Goal: Task Accomplishment & Management: Manage account settings

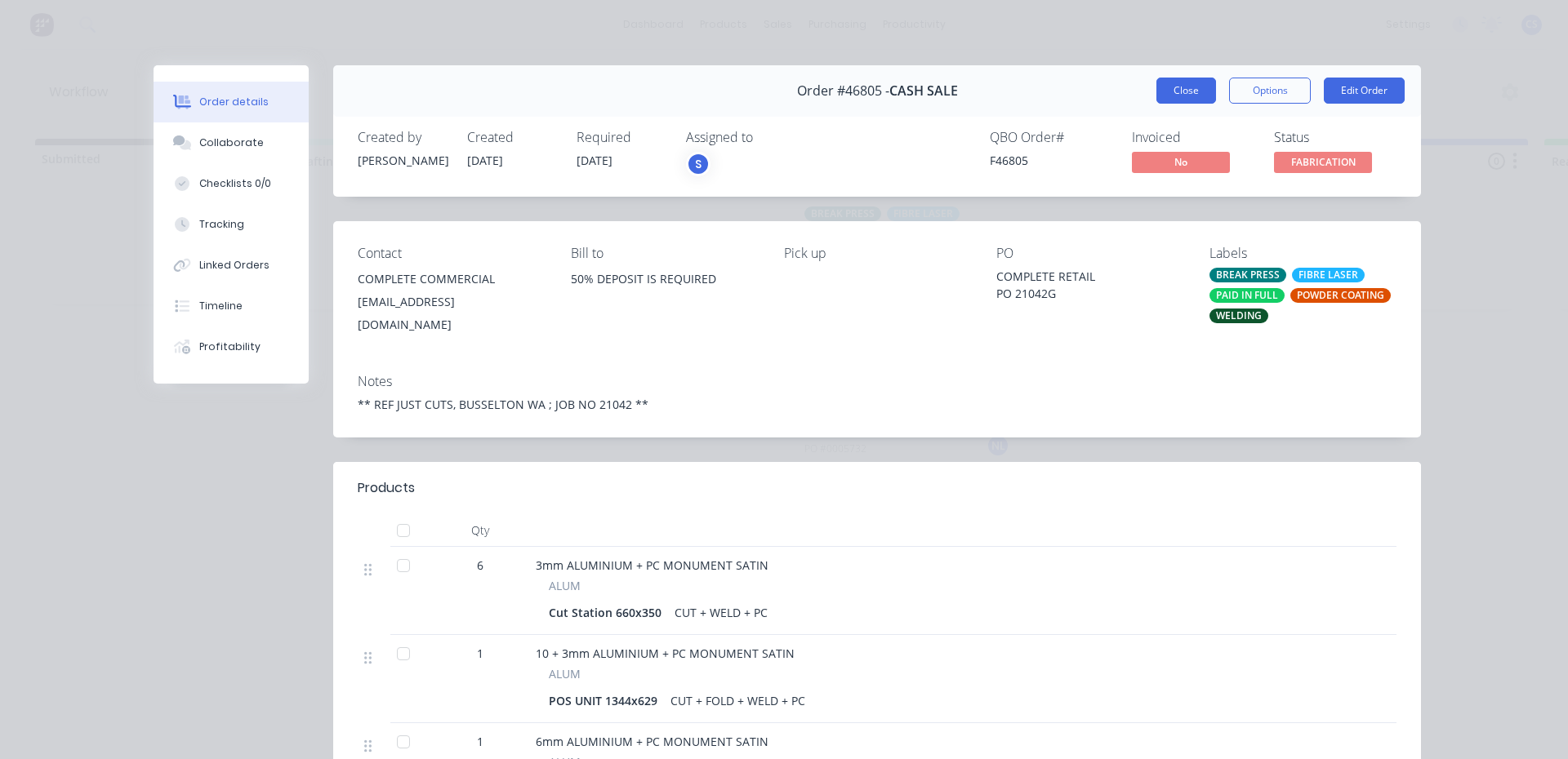
click at [1168, 83] on button "Close" at bounding box center [1186, 90] width 59 height 26
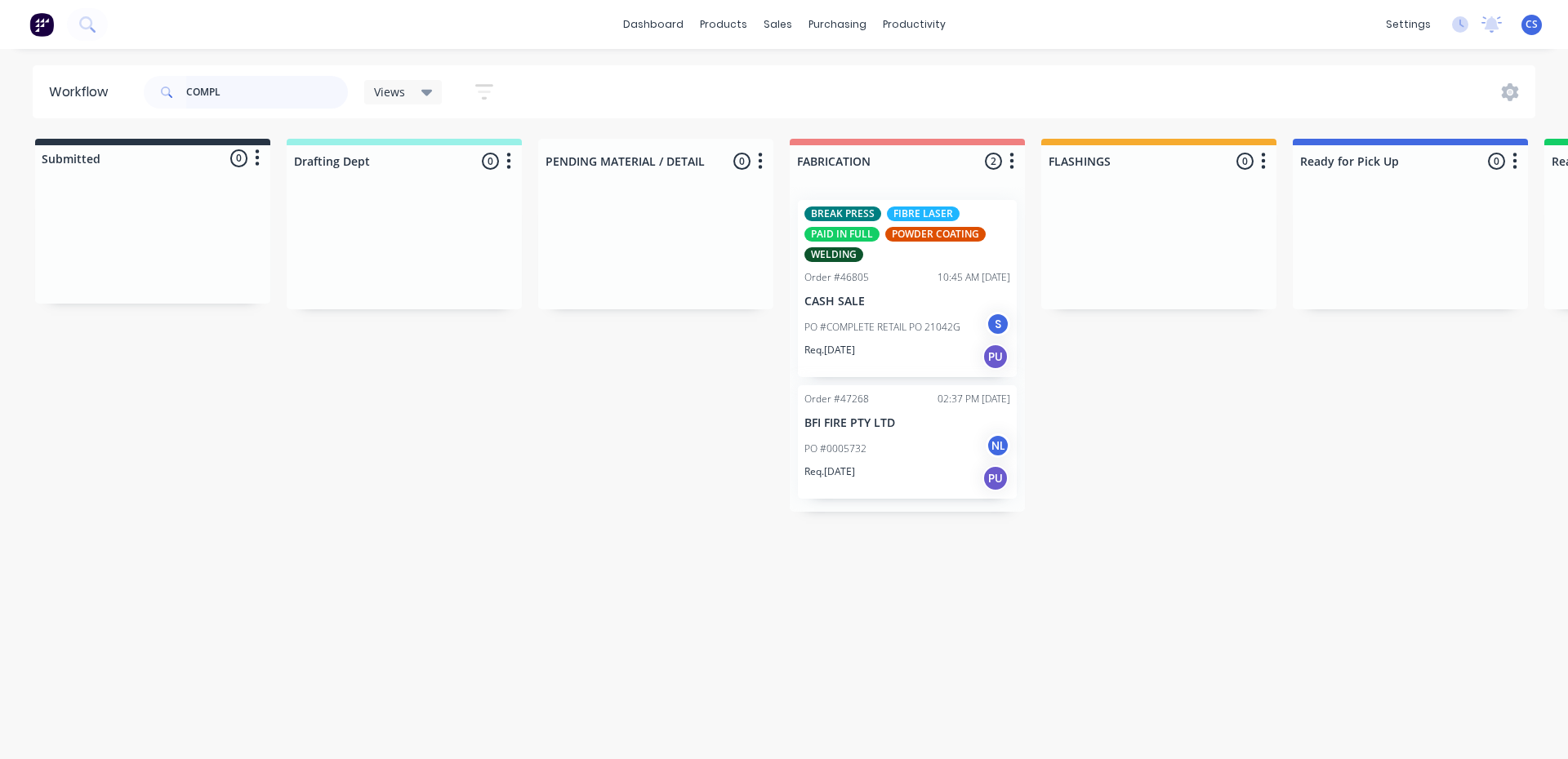
drag, startPoint x: 220, startPoint y: 92, endPoint x: 143, endPoint y: 100, distance: 77.4
click at [144, 100] on div "COMPL" at bounding box center [245, 92] width 205 height 33
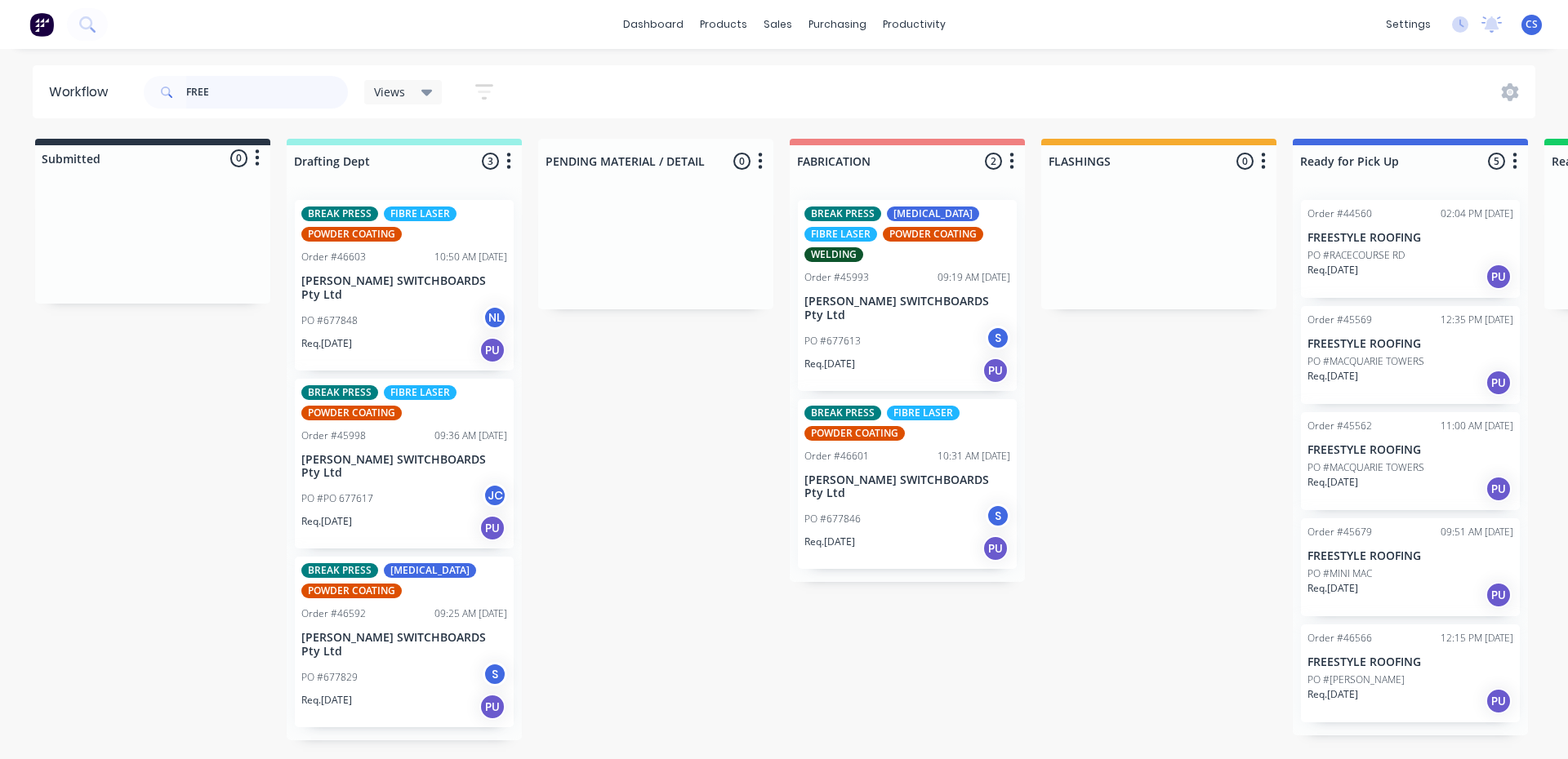
type input "FREE"
click at [1363, 678] on div "PO #[PERSON_NAME]" at bounding box center [1411, 680] width 206 height 15
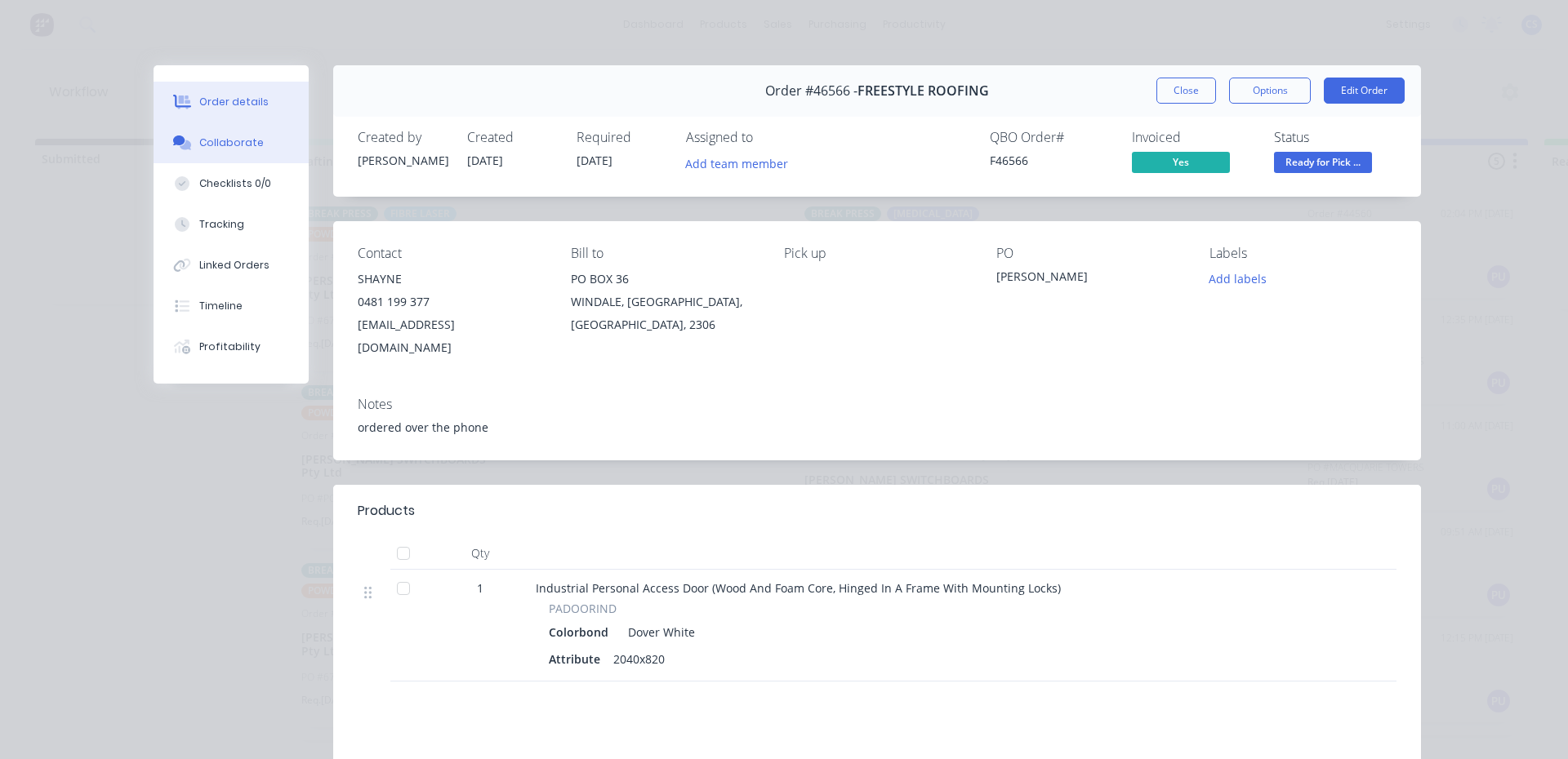
click at [260, 145] on button "Collaborate" at bounding box center [231, 142] width 155 height 41
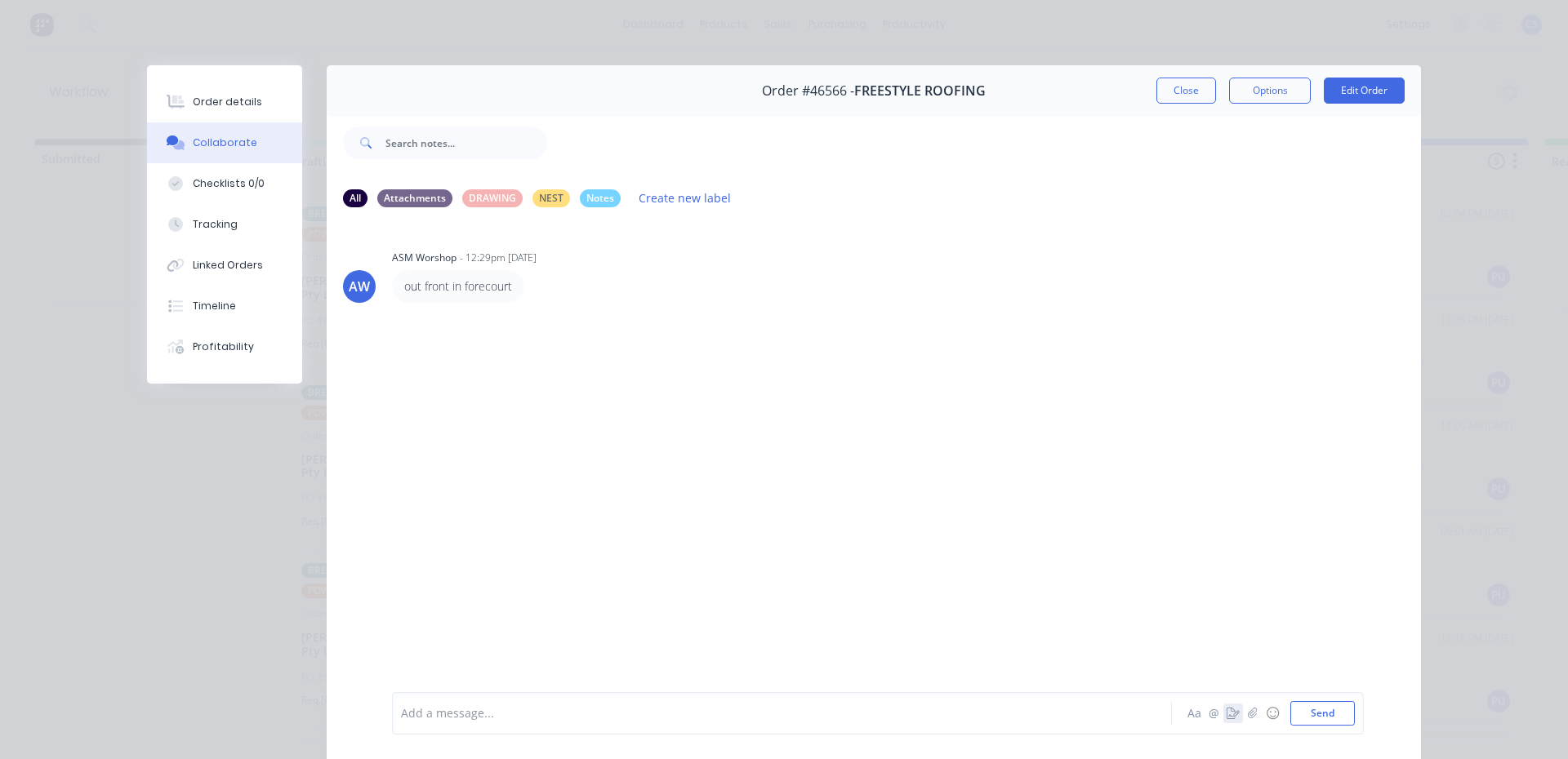
click at [1227, 711] on icon "button" at bounding box center [1232, 713] width 13 height 12
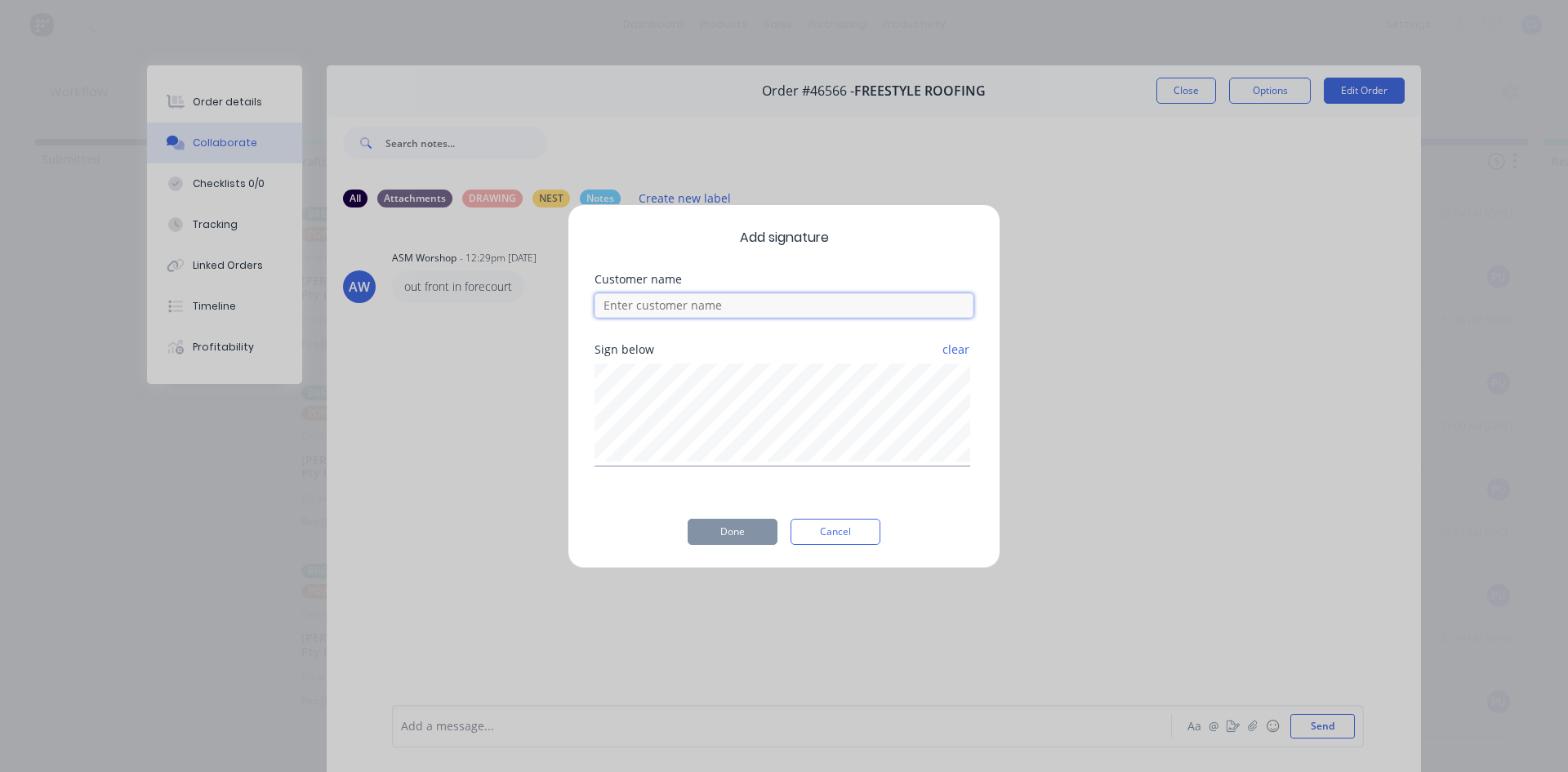
click at [732, 299] on input at bounding box center [784, 305] width 379 height 24
type input "[PERSON_NAME]"
click at [748, 542] on button "Done" at bounding box center [732, 531] width 90 height 26
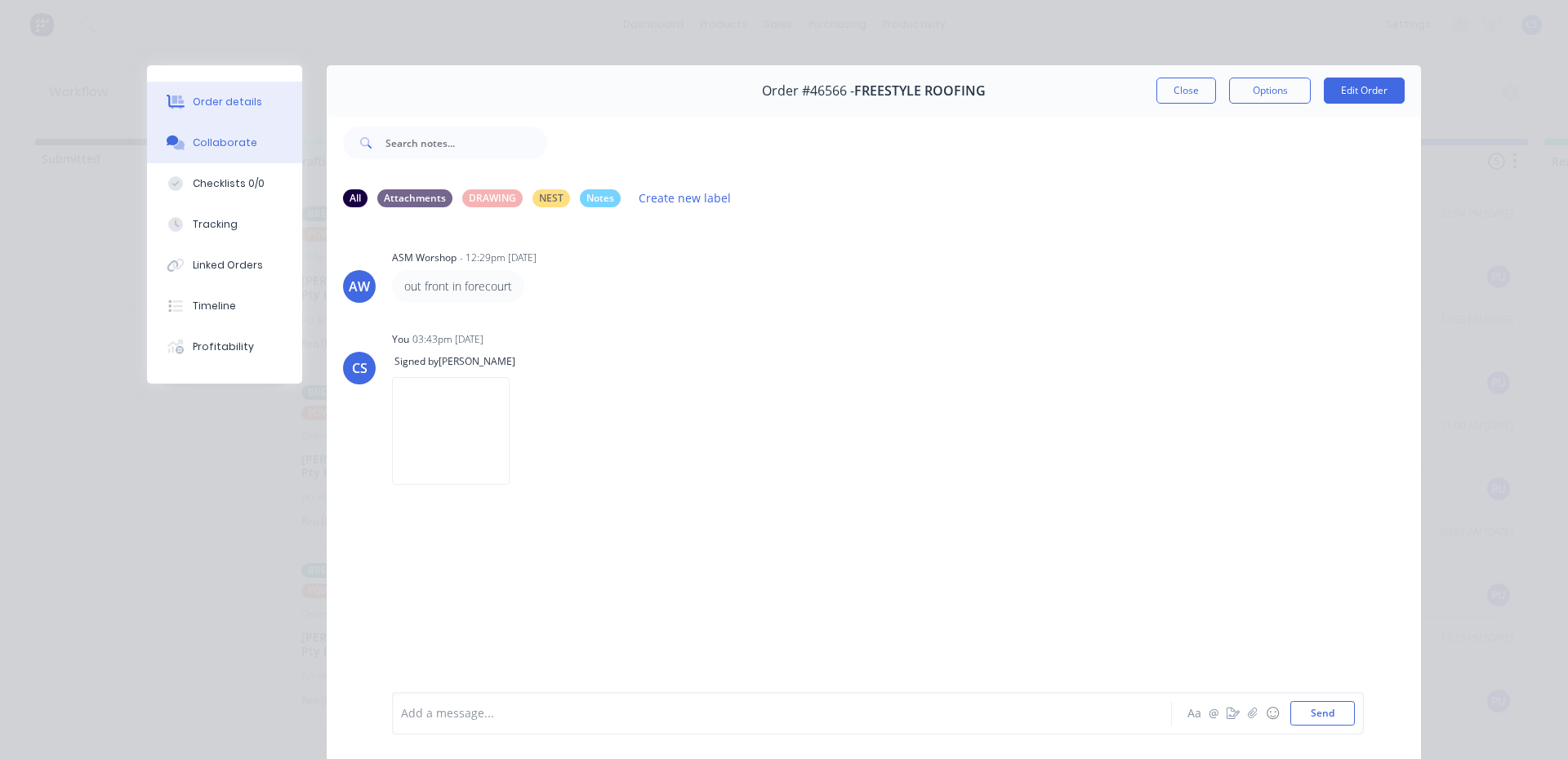
click at [254, 101] on button "Order details" at bounding box center [225, 102] width 155 height 41
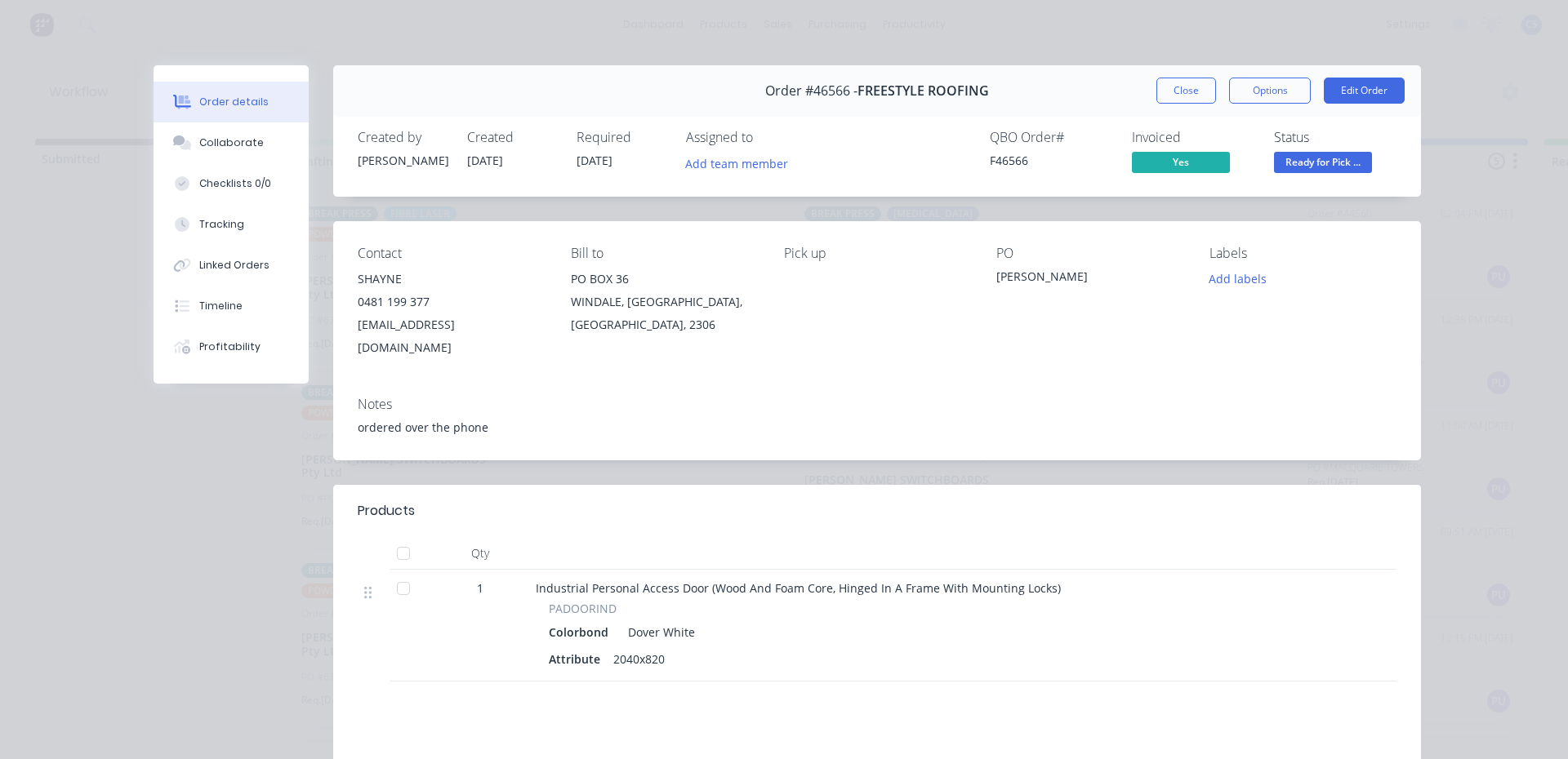
click at [1318, 166] on span "Ready for Pick ..." at bounding box center [1323, 162] width 98 height 20
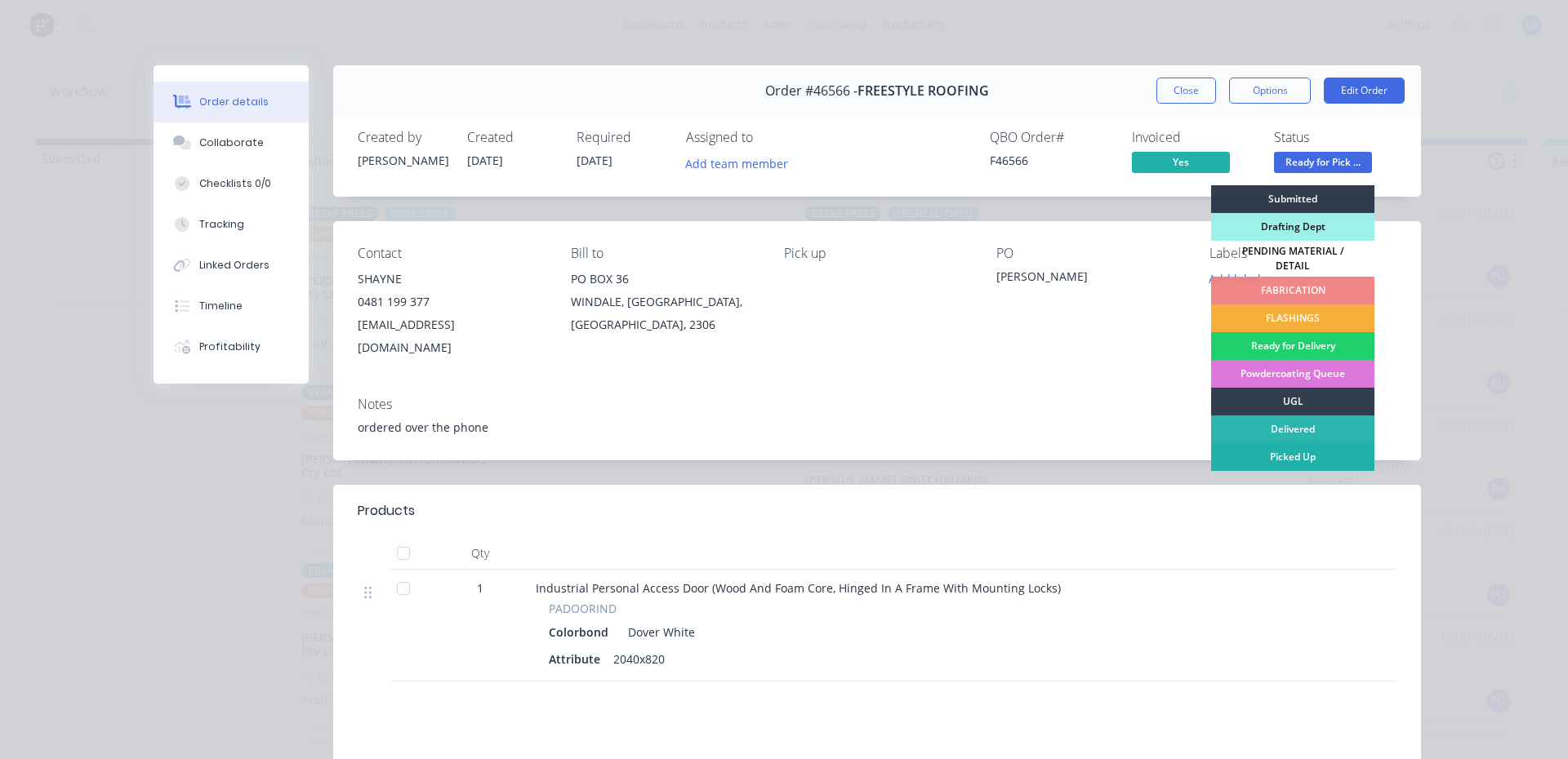
click at [1305, 443] on div "Picked Up" at bounding box center [1293, 457] width 163 height 28
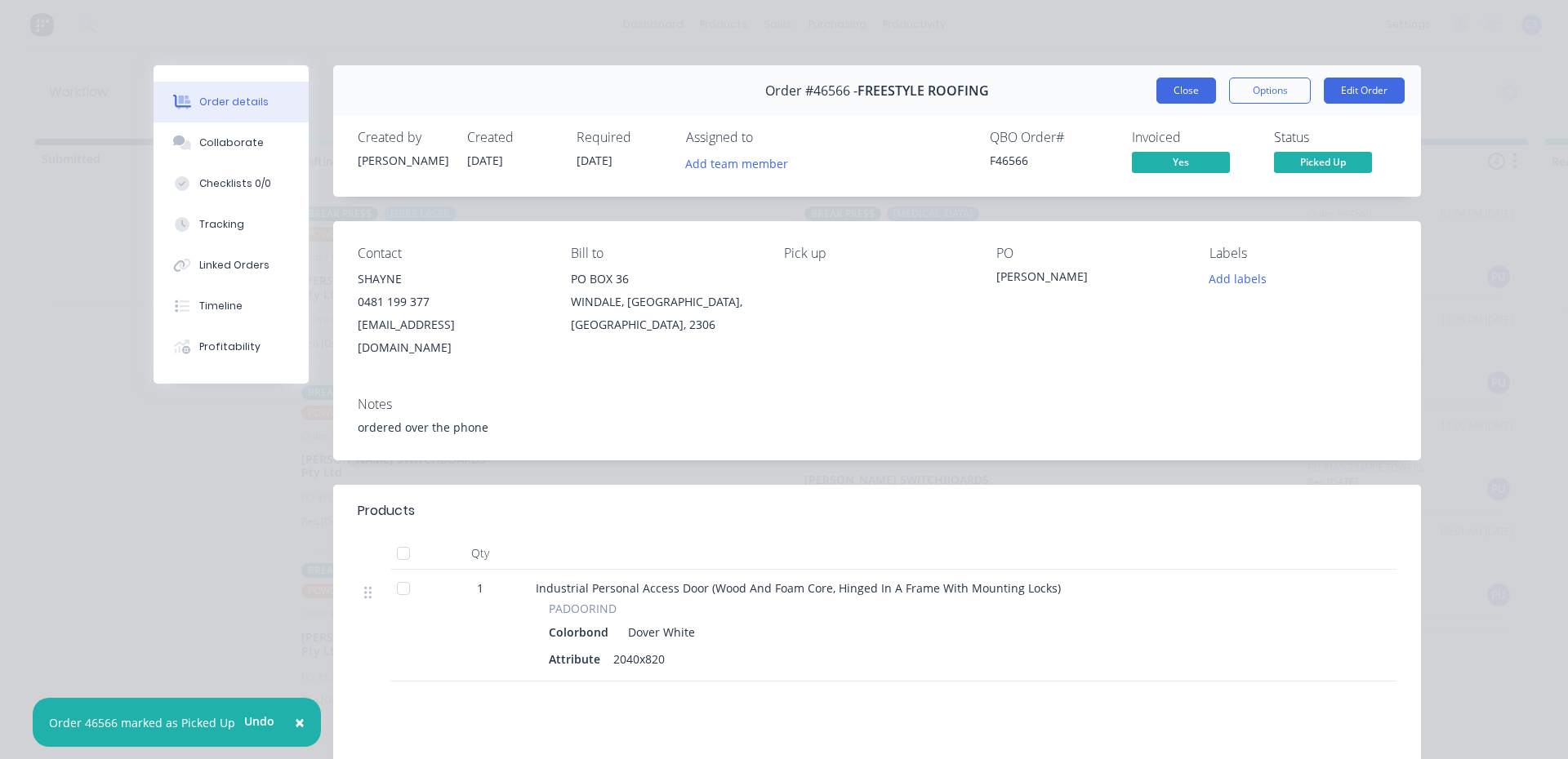
click at [1179, 80] on button "Close" at bounding box center [1186, 90] width 59 height 26
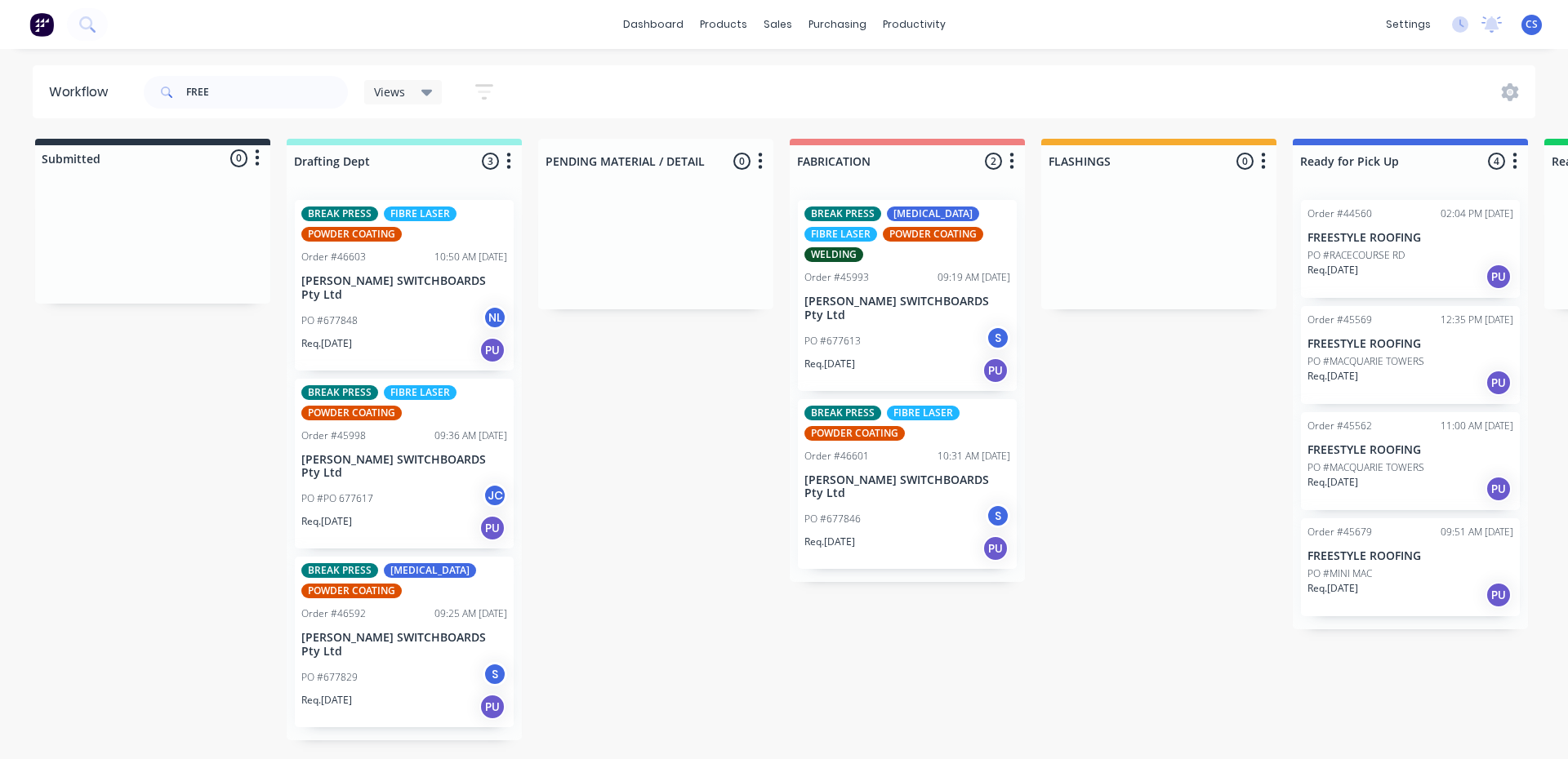
click at [180, 95] on span at bounding box center [165, 92] width 43 height 33
click at [203, 79] on input "FREE" at bounding box center [267, 92] width 162 height 33
click at [201, 85] on input "FREE" at bounding box center [267, 92] width 162 height 33
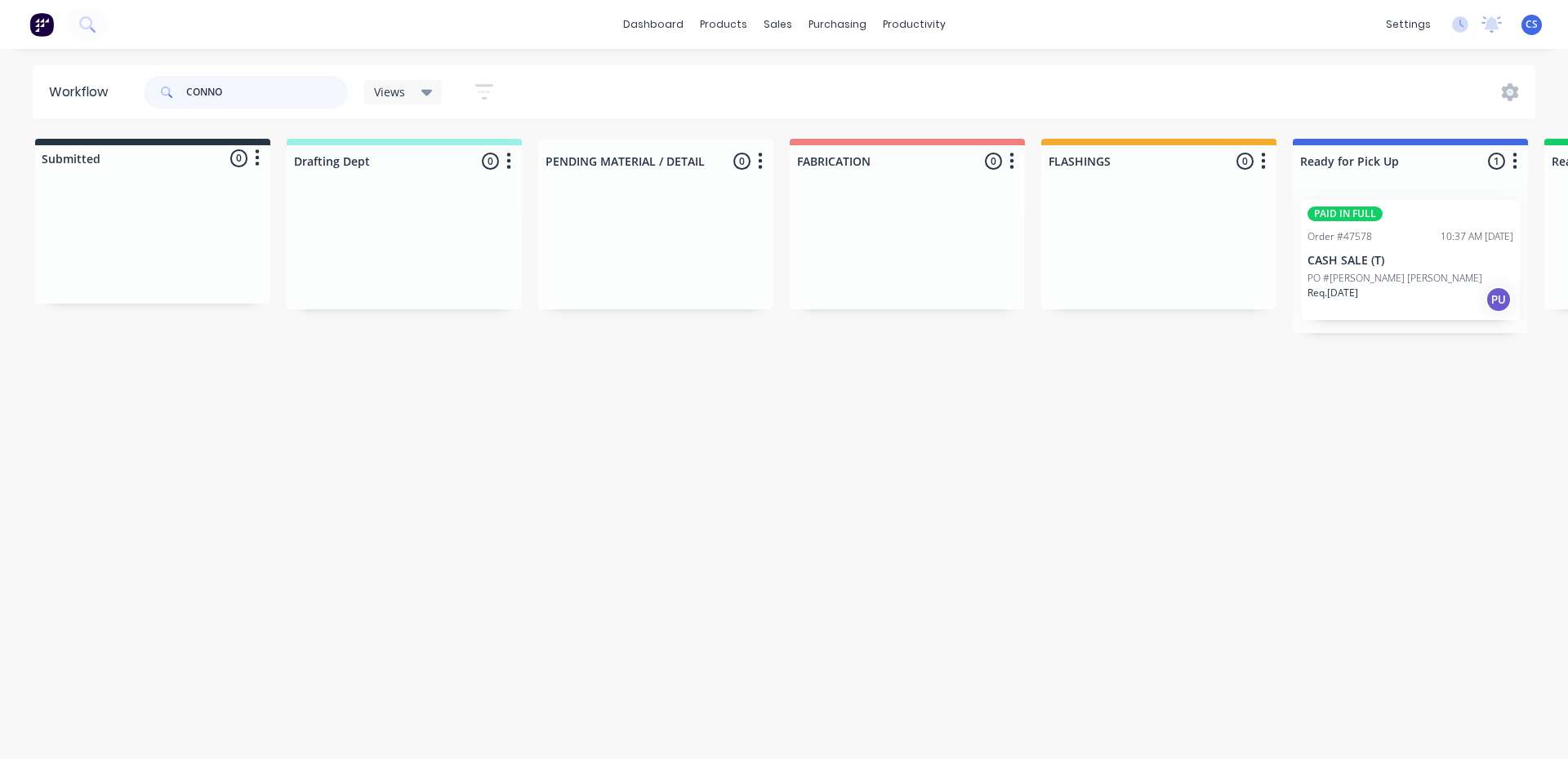
type input "CONNO"
click at [1358, 277] on p "PO #[PERSON_NAME] [PERSON_NAME]" at bounding box center [1395, 278] width 175 height 15
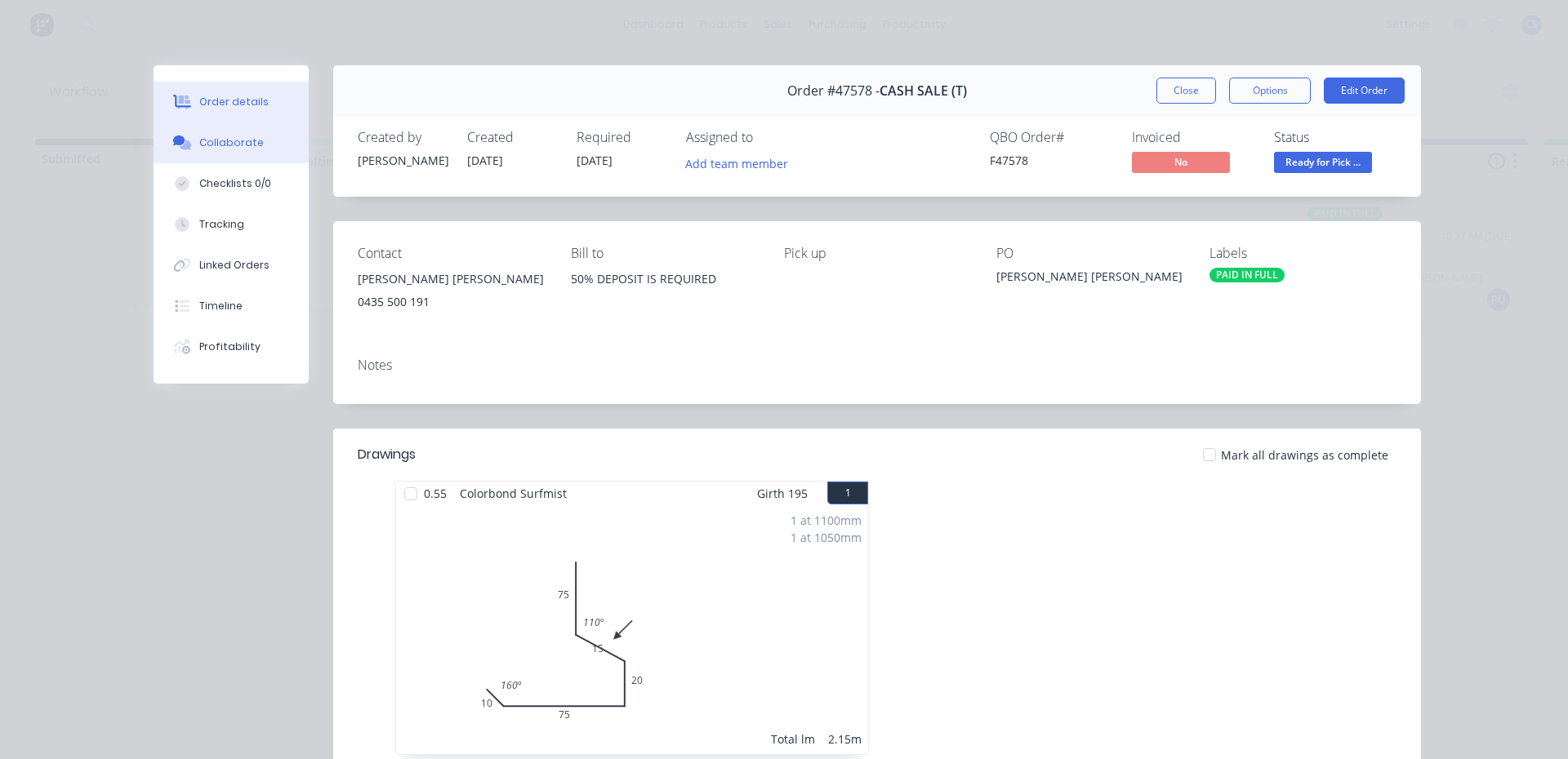
click at [224, 145] on div "Collaborate" at bounding box center [232, 142] width 65 height 15
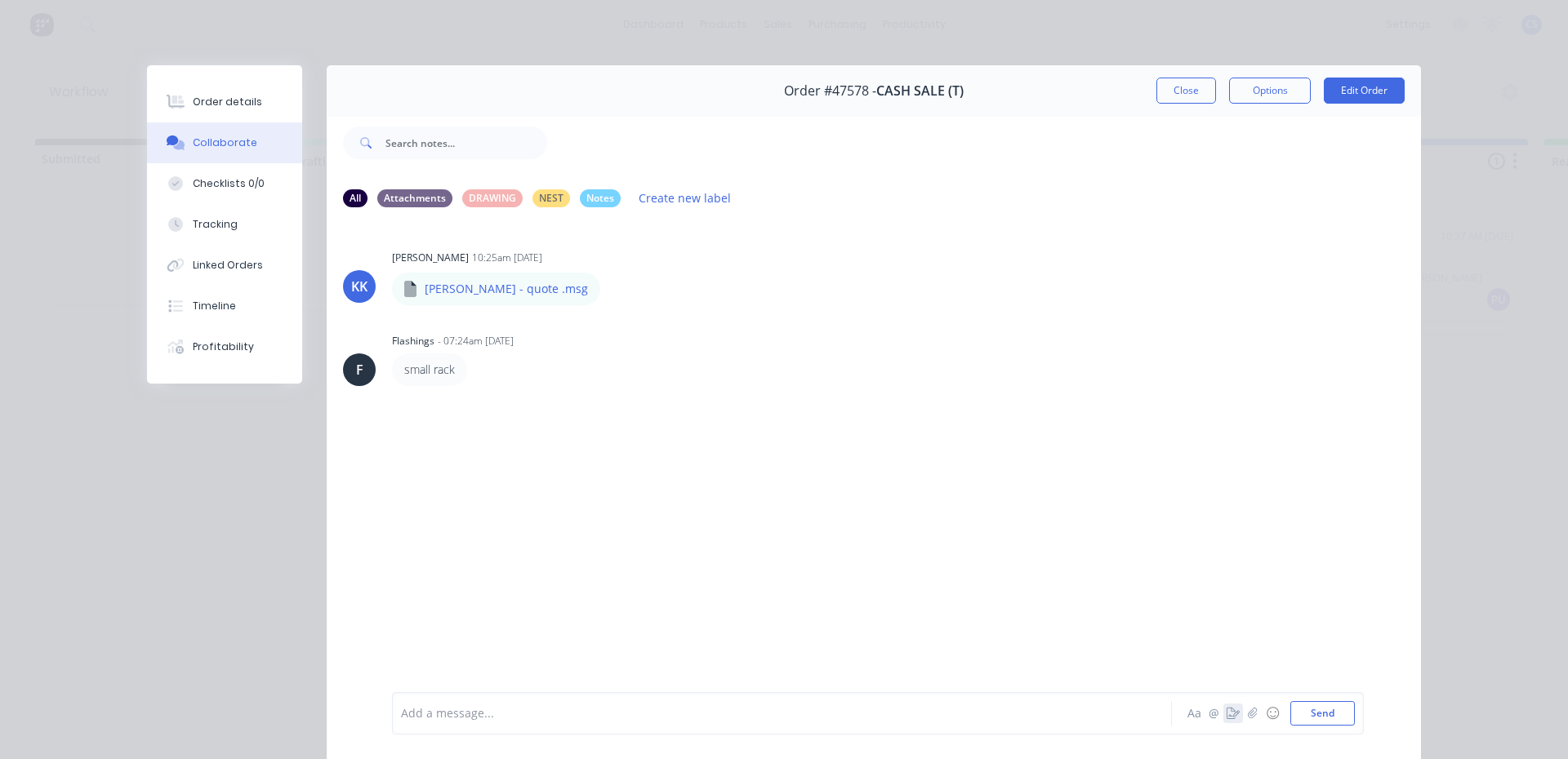
click at [1227, 715] on icon "button" at bounding box center [1232, 713] width 13 height 12
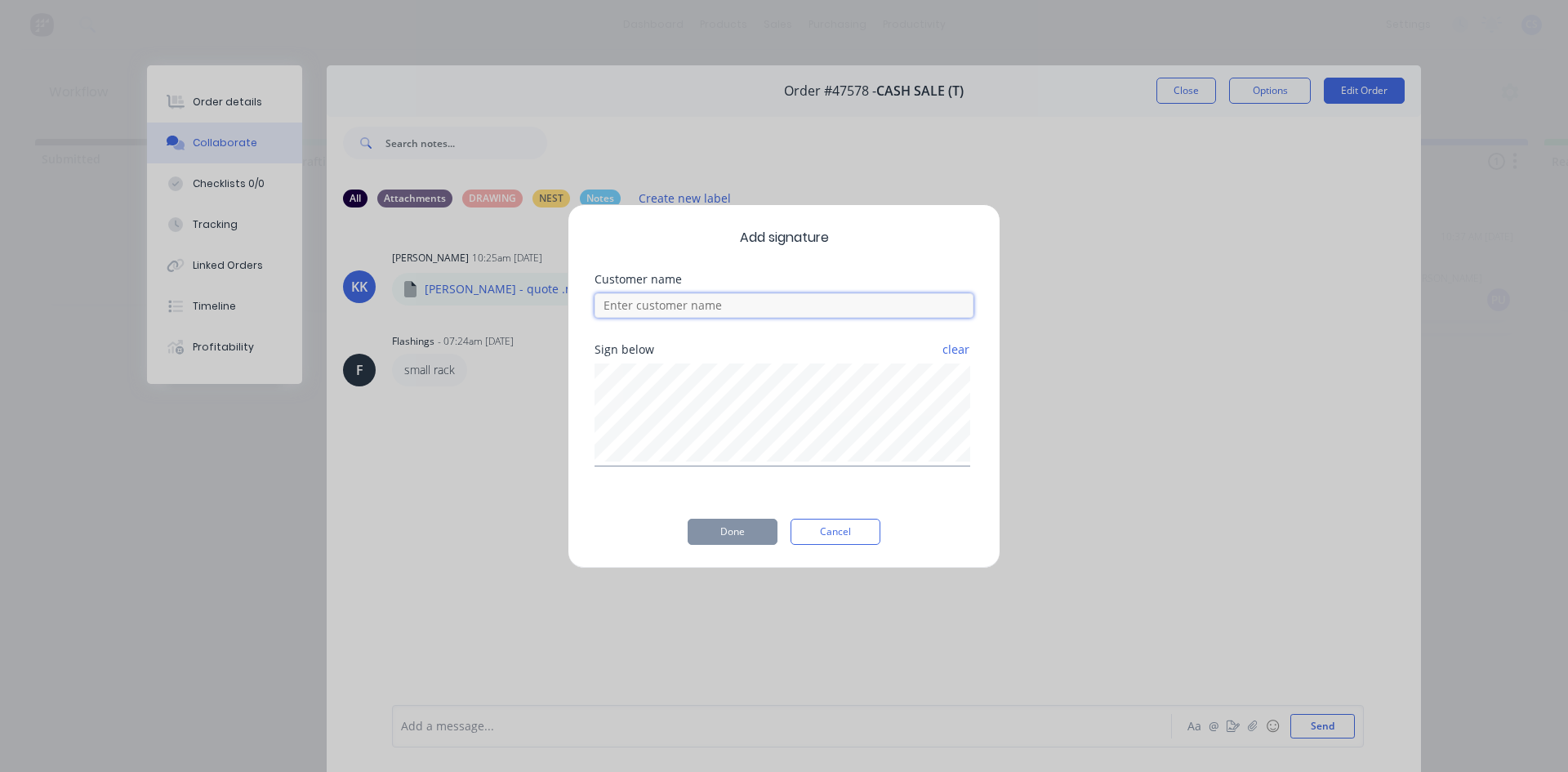
click at [679, 313] on input at bounding box center [784, 305] width 379 height 24
type input "[PERSON_NAME]"
click at [752, 542] on button "Done" at bounding box center [732, 531] width 90 height 26
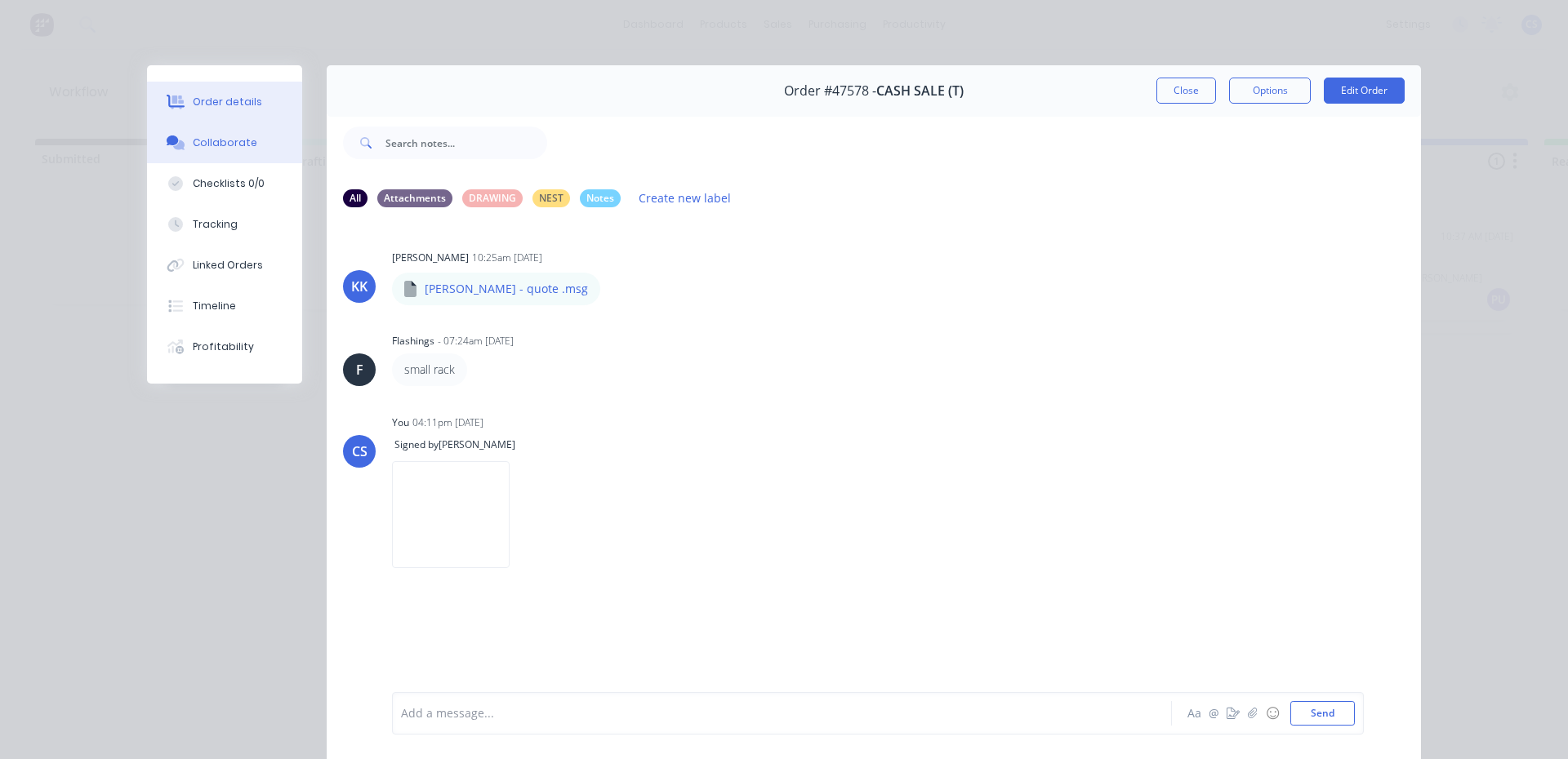
drag, startPoint x: 239, startPoint y: 103, endPoint x: 437, endPoint y: 107, distance: 198.0
click at [240, 104] on div "Order details" at bounding box center [228, 102] width 70 height 15
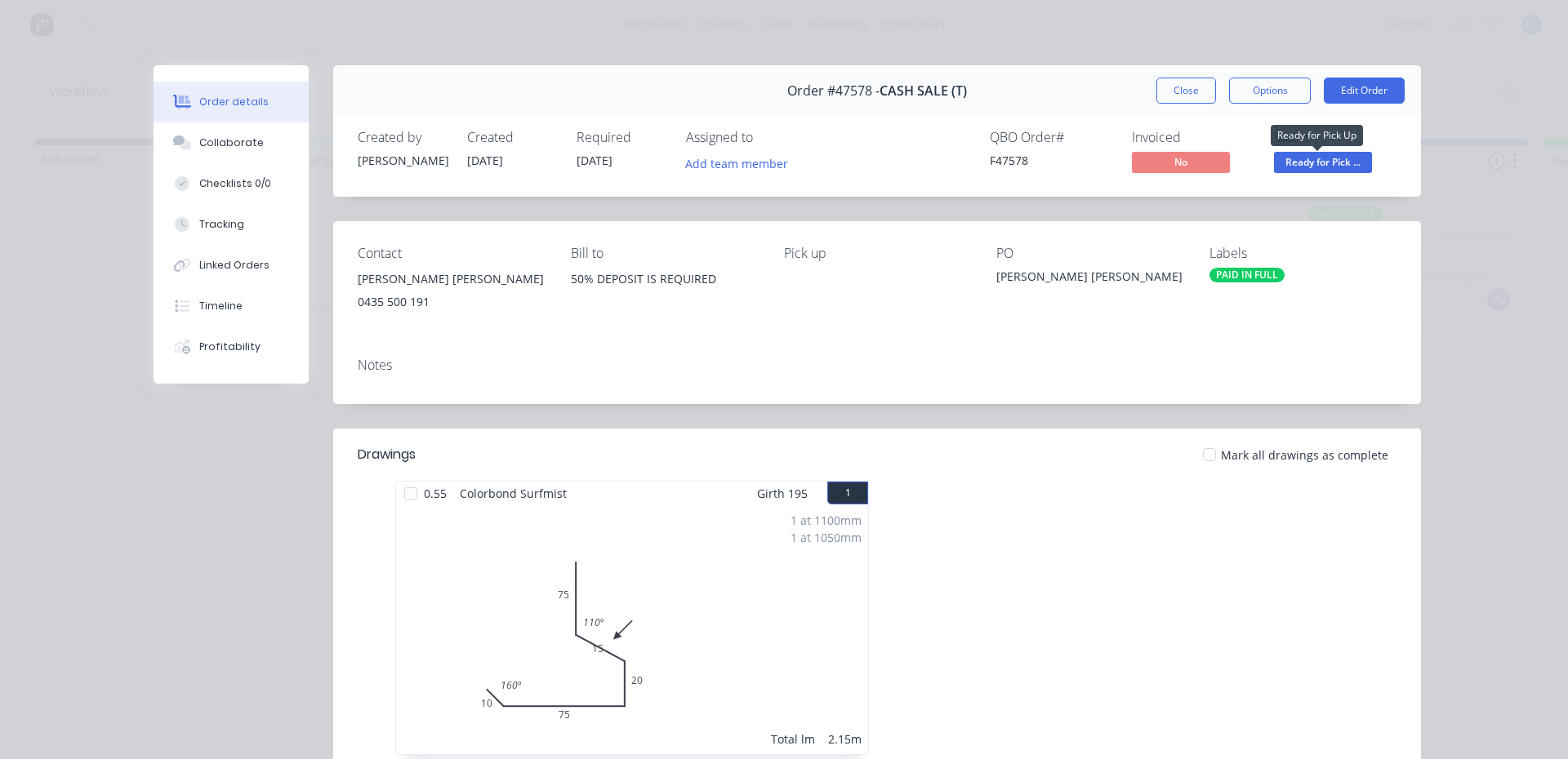
click at [1297, 154] on span "Ready for Pick ..." at bounding box center [1323, 162] width 98 height 20
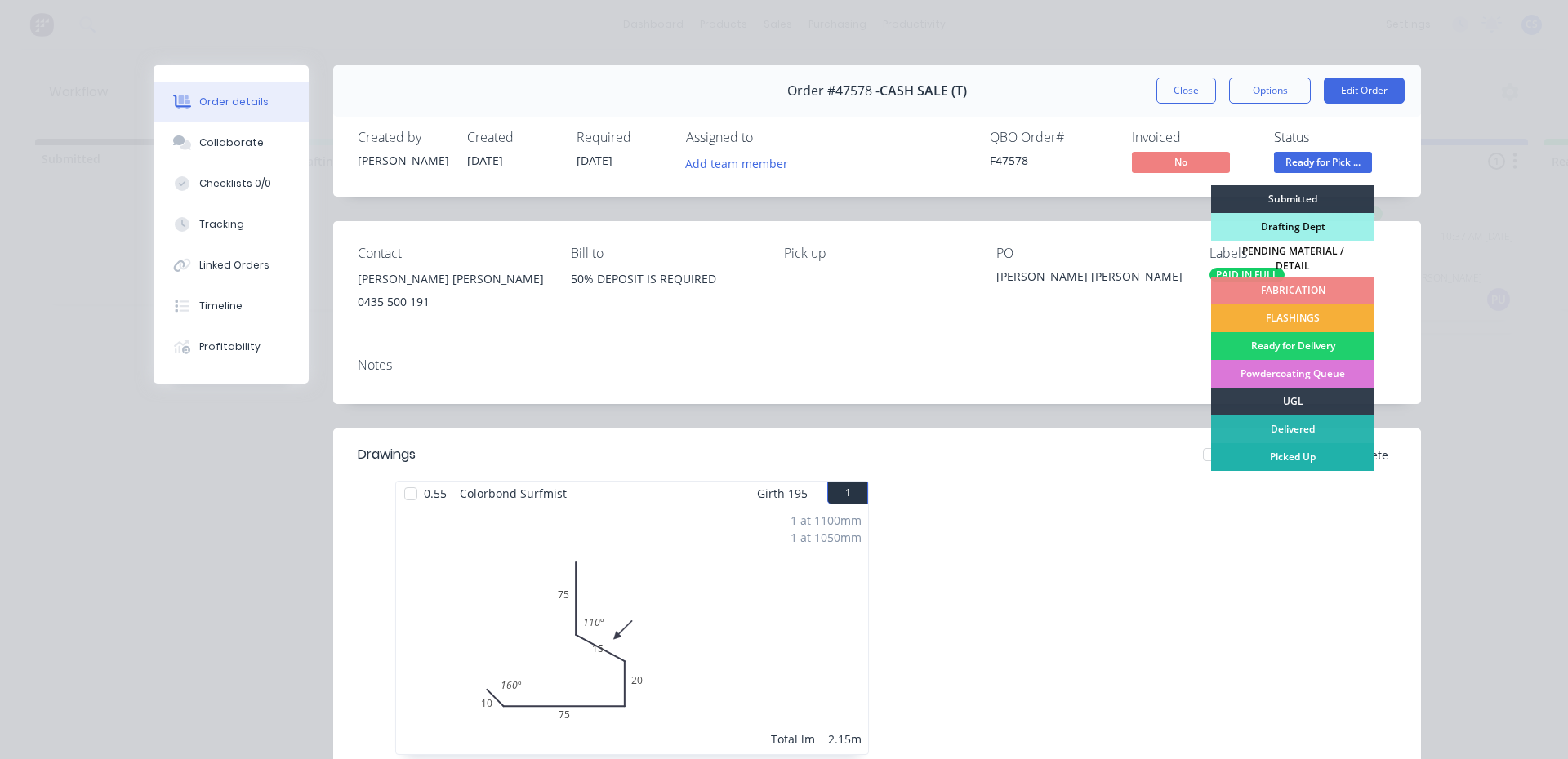
click at [1276, 447] on div "Picked Up" at bounding box center [1293, 457] width 163 height 28
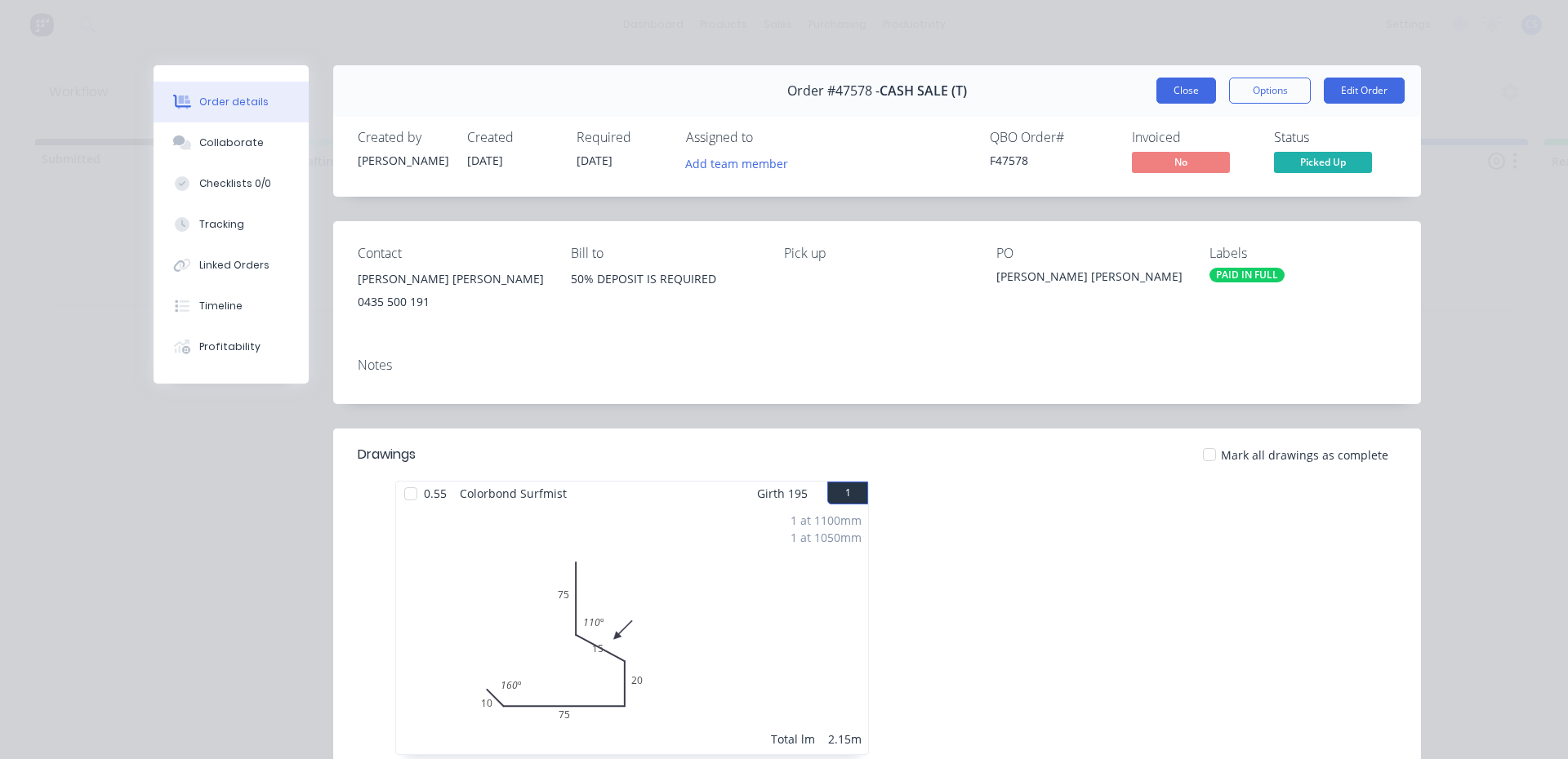
click at [1177, 101] on button "Close" at bounding box center [1186, 90] width 59 height 26
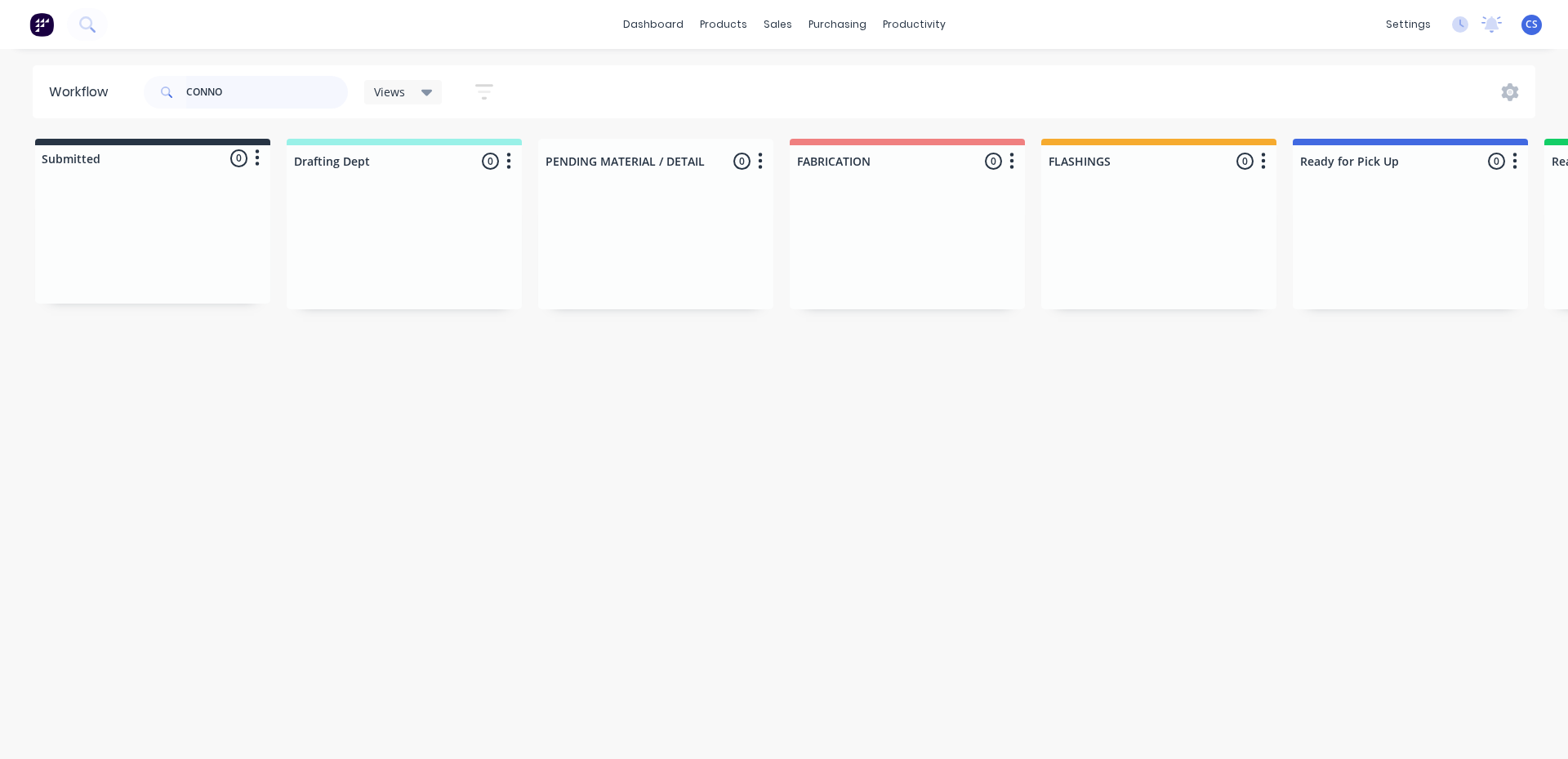
drag, startPoint x: 202, startPoint y: 84, endPoint x: 135, endPoint y: 79, distance: 67.2
click at [135, 79] on header "Workflow CONNO Views Save new view None (Default) edit [PERSON_NAME] edit Produ…" at bounding box center [784, 91] width 1504 height 53
type input "CLUB"
click at [1378, 303] on div "Req. [DATE] PU" at bounding box center [1411, 316] width 206 height 28
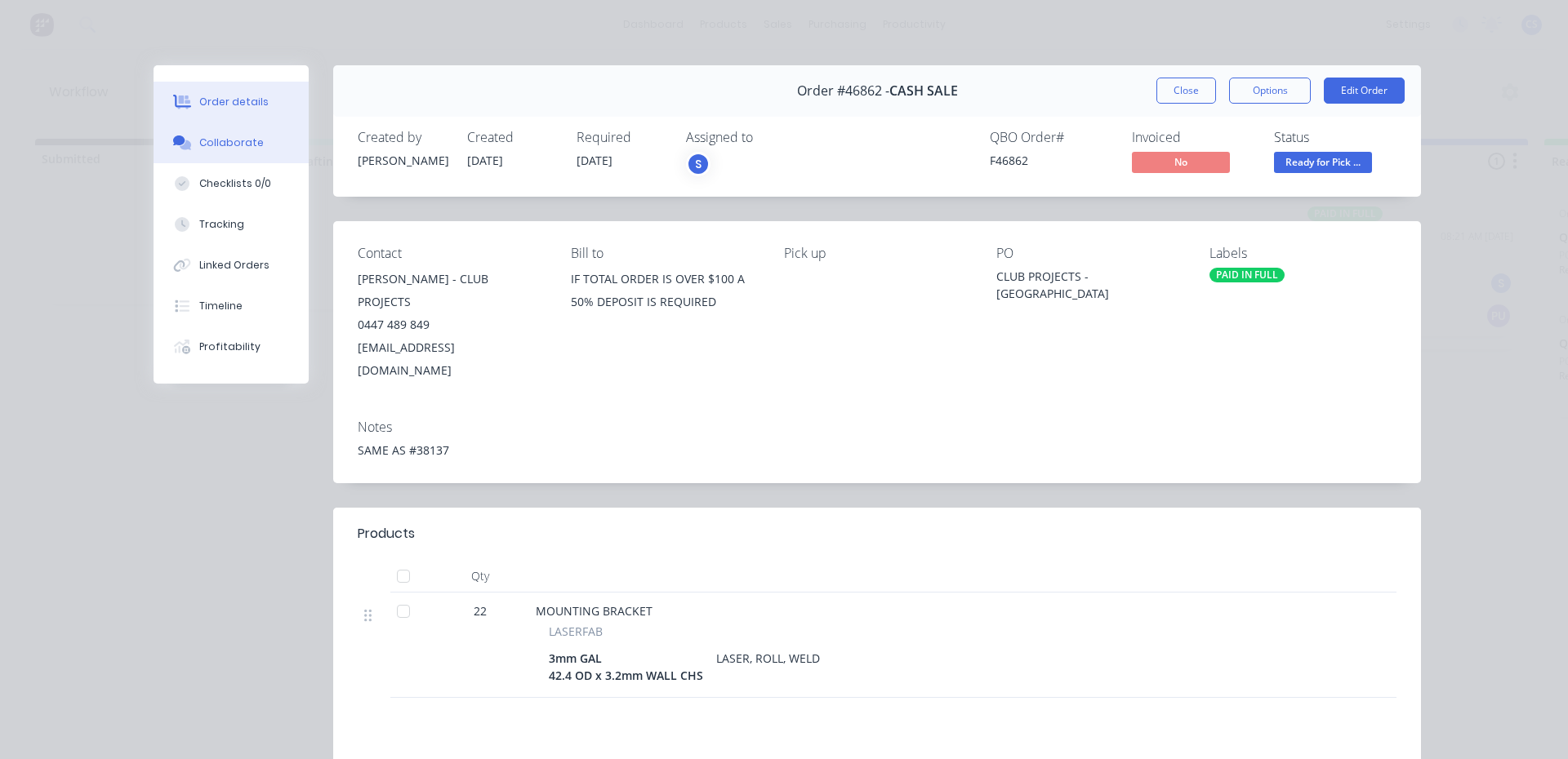
click at [243, 138] on div "Collaborate" at bounding box center [232, 142] width 65 height 15
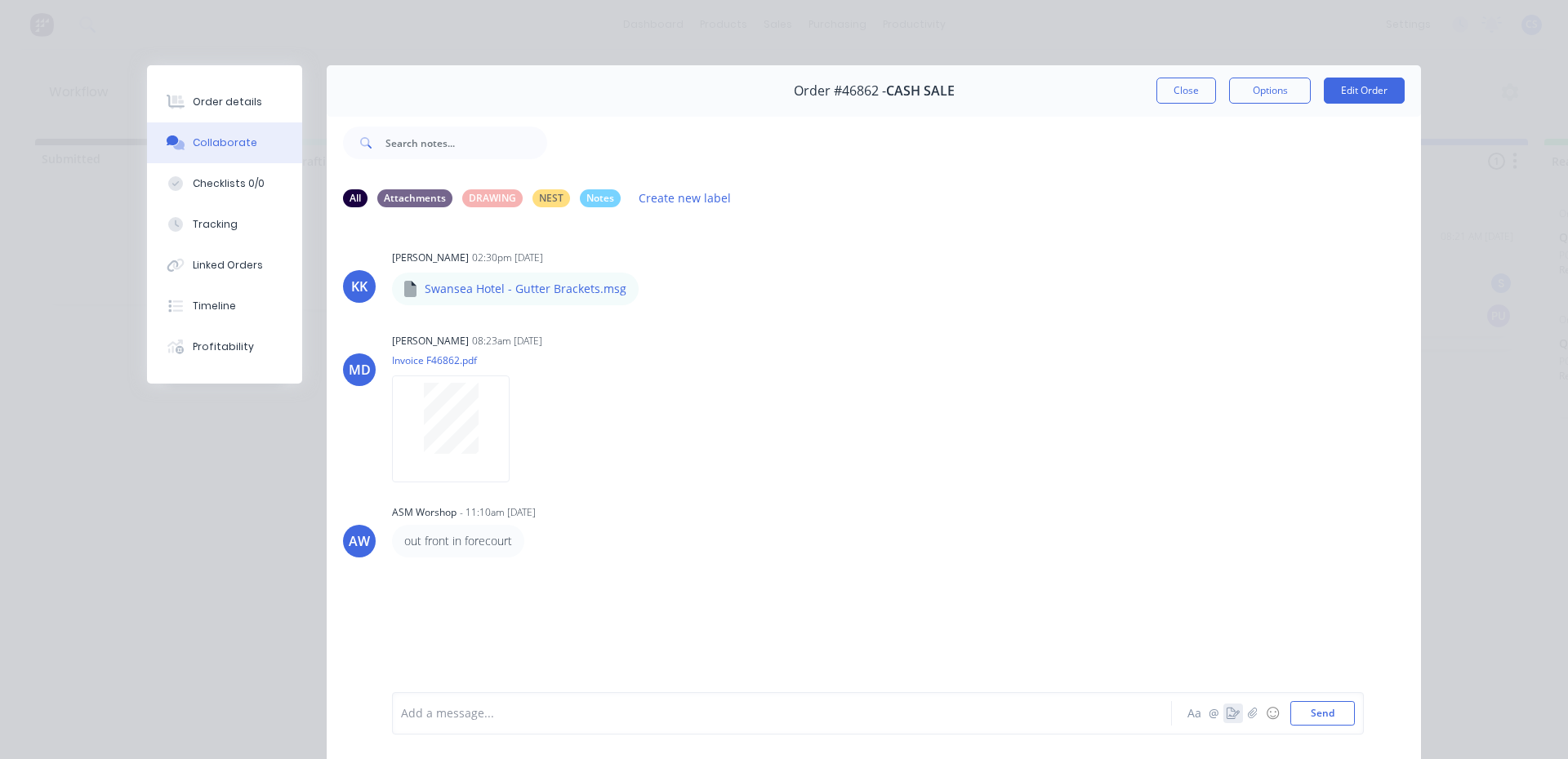
click at [1227, 709] on icon "button" at bounding box center [1232, 713] width 13 height 12
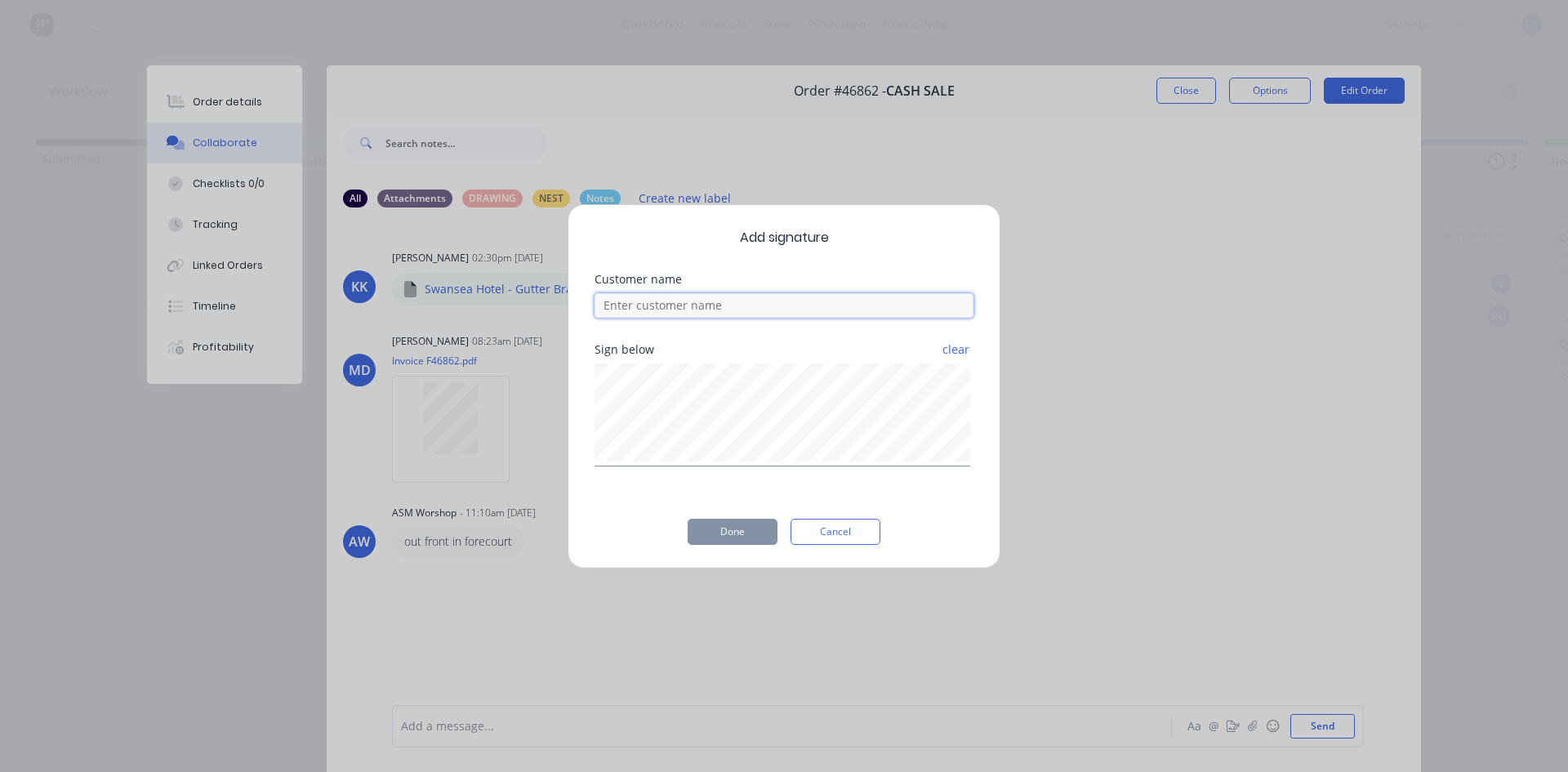
click at [772, 294] on input at bounding box center [784, 305] width 379 height 24
type input "[PERSON_NAME]"
click at [739, 540] on button "Done" at bounding box center [732, 531] width 90 height 26
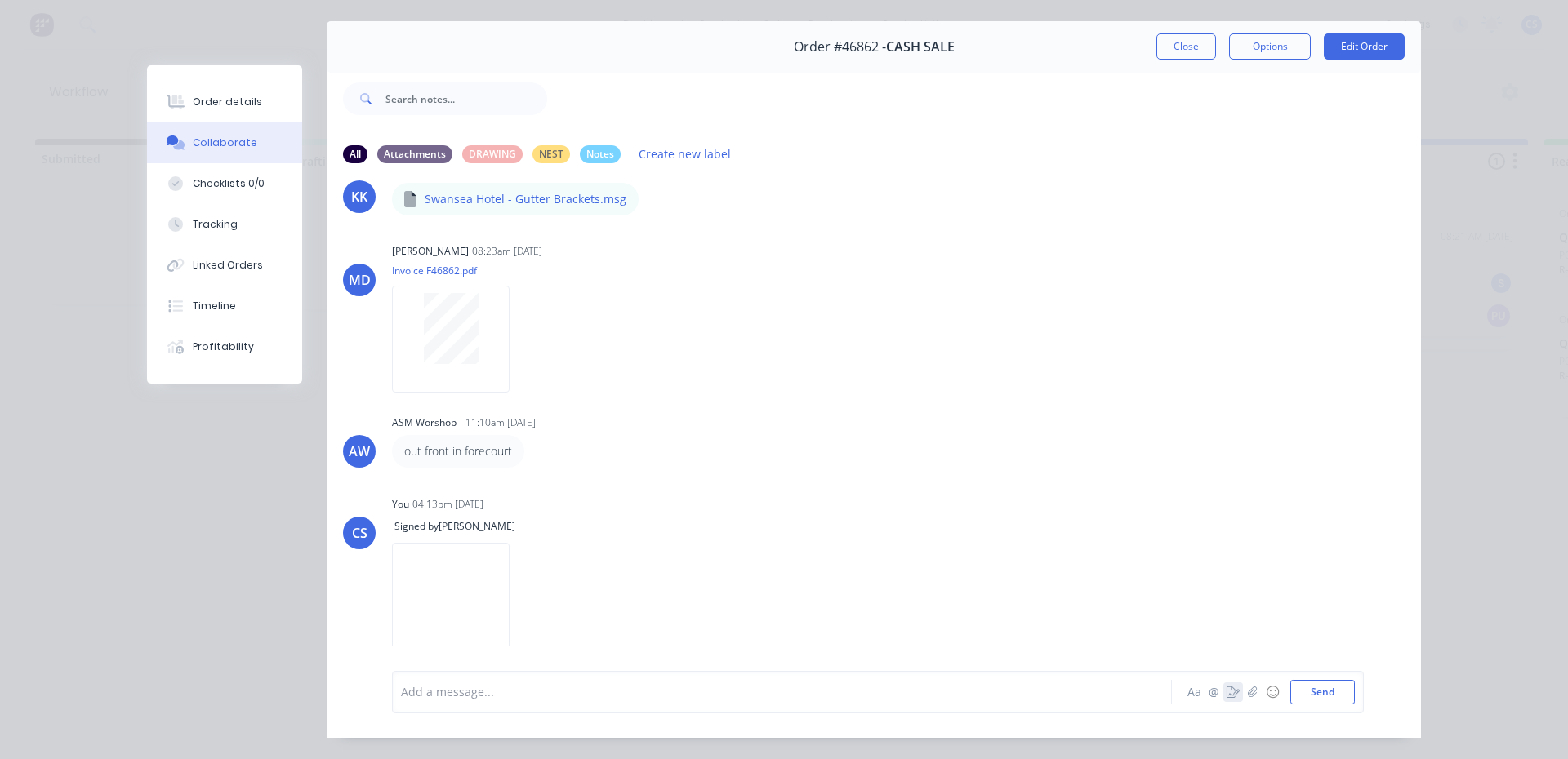
scroll to position [86, 0]
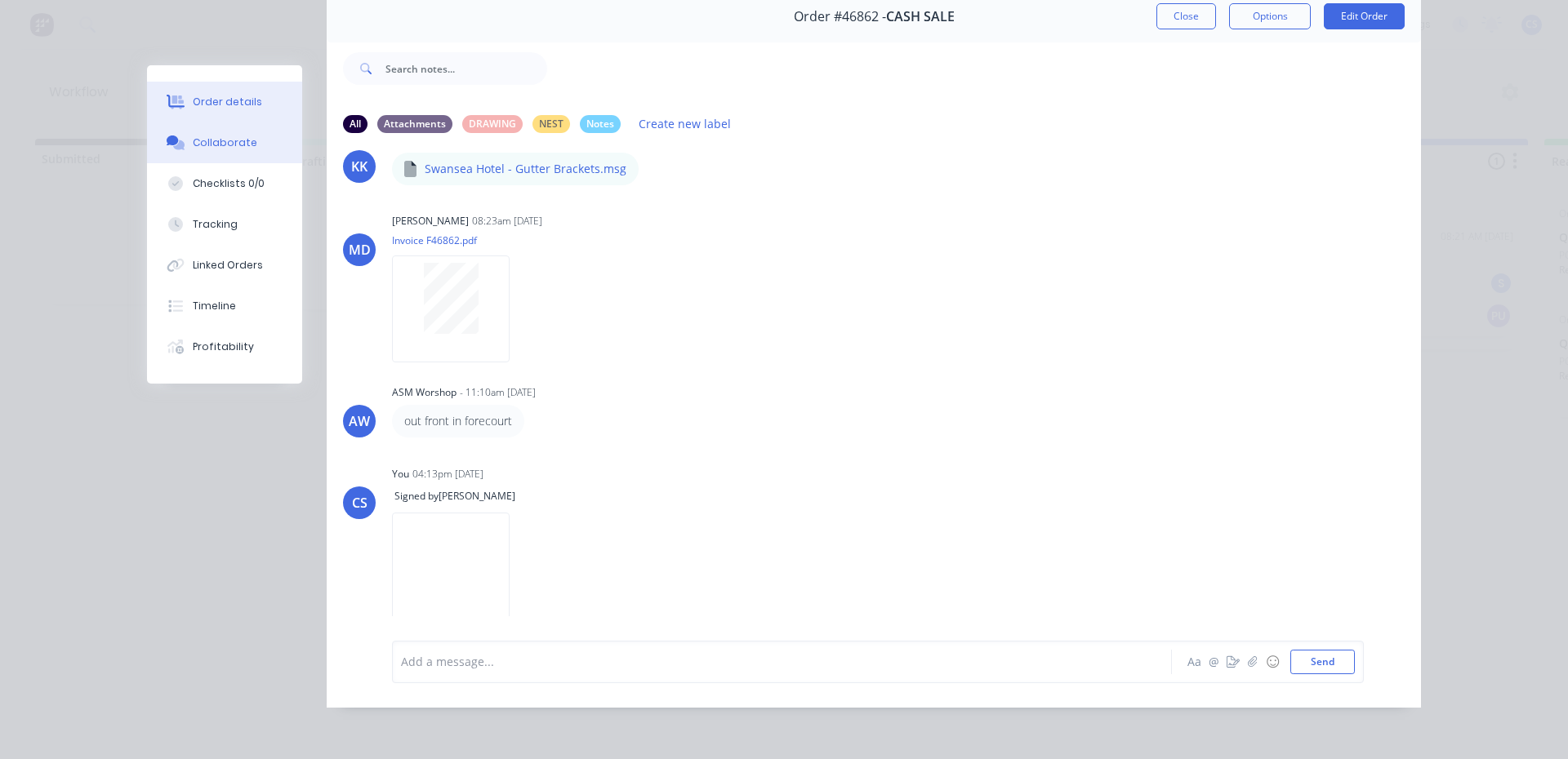
click at [208, 96] on div "Order details" at bounding box center [228, 102] width 70 height 15
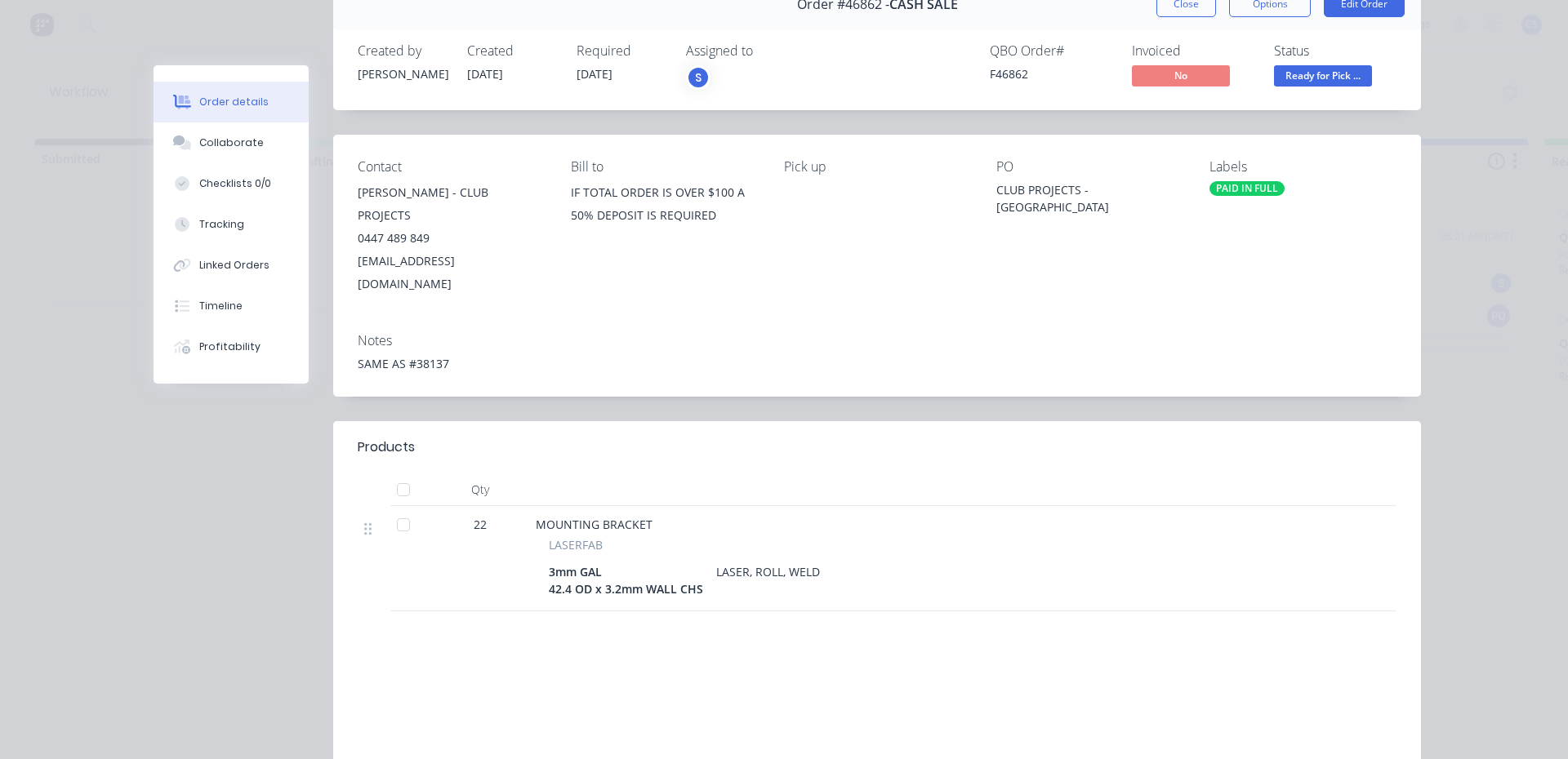
click at [1346, 79] on span "Ready for Pick ..." at bounding box center [1323, 75] width 98 height 20
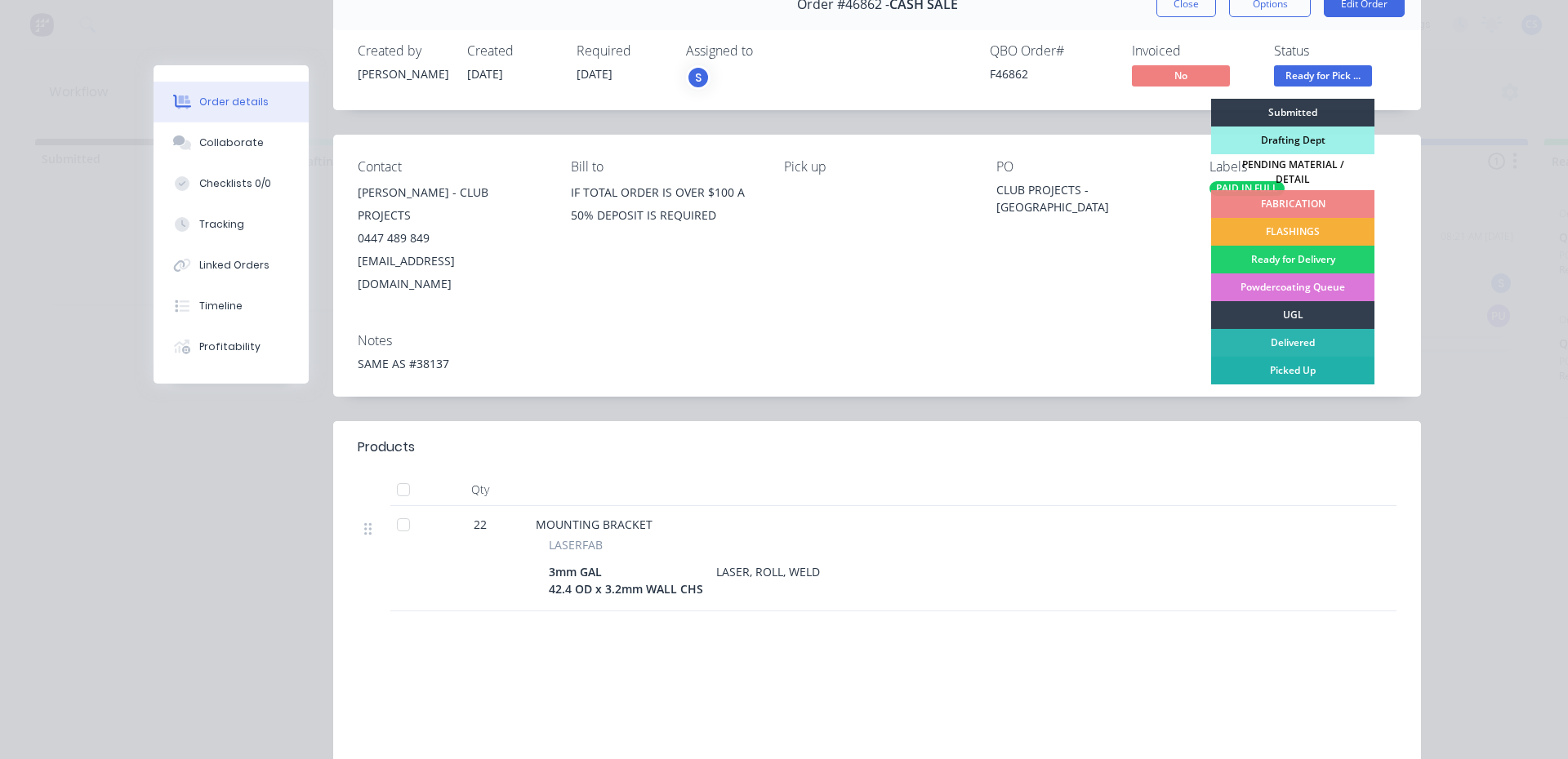
click at [1257, 365] on div "Picked Up" at bounding box center [1293, 370] width 163 height 28
